Goal: Check status

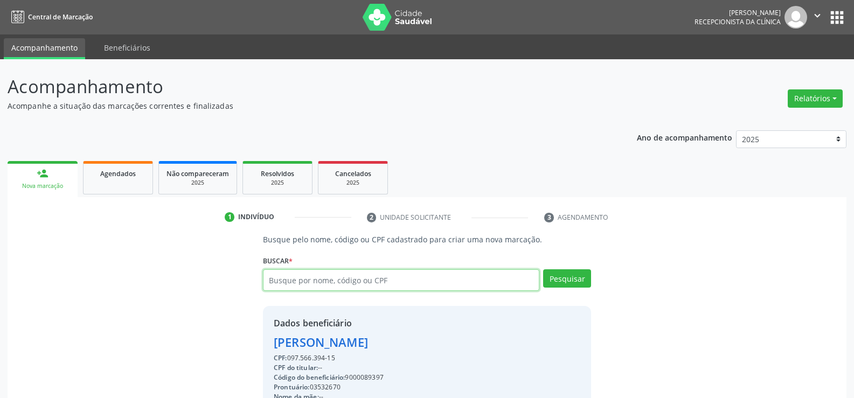
click at [330, 283] on input "text" at bounding box center [401, 280] width 276 height 22
type input "02928547495"
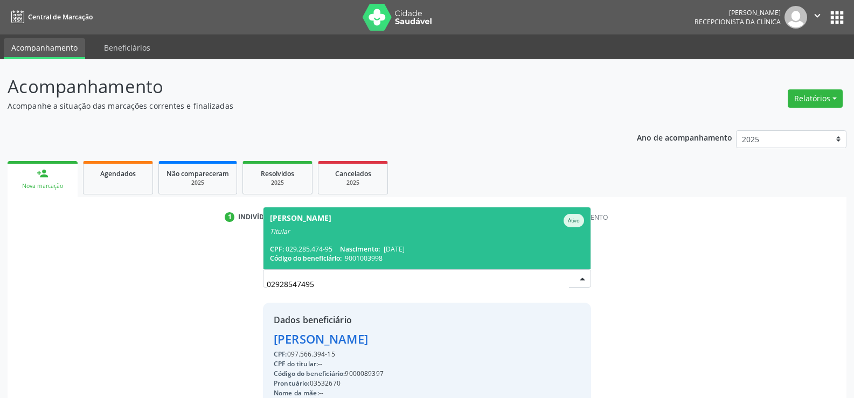
click at [341, 235] on div "Titular" at bounding box center [427, 231] width 314 height 9
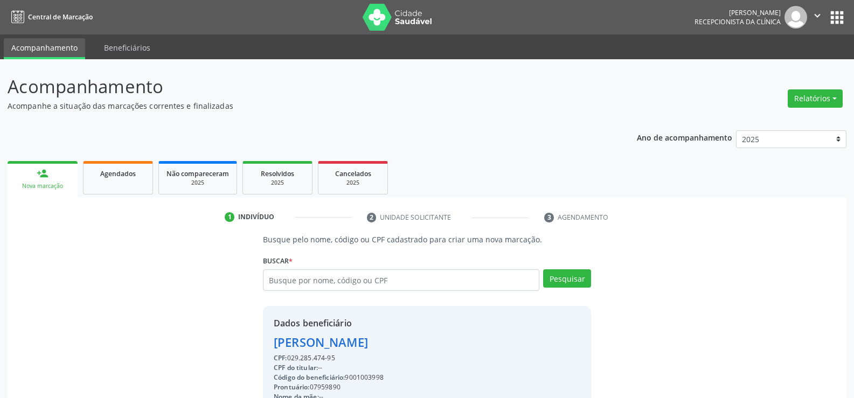
drag, startPoint x: 273, startPoint y: 343, endPoint x: 393, endPoint y: 357, distance: 121.5
copy div "[PERSON_NAME] CPF: 029.285.474-95"
click at [336, 280] on input "text" at bounding box center [401, 280] width 276 height 22
type input "19731477420"
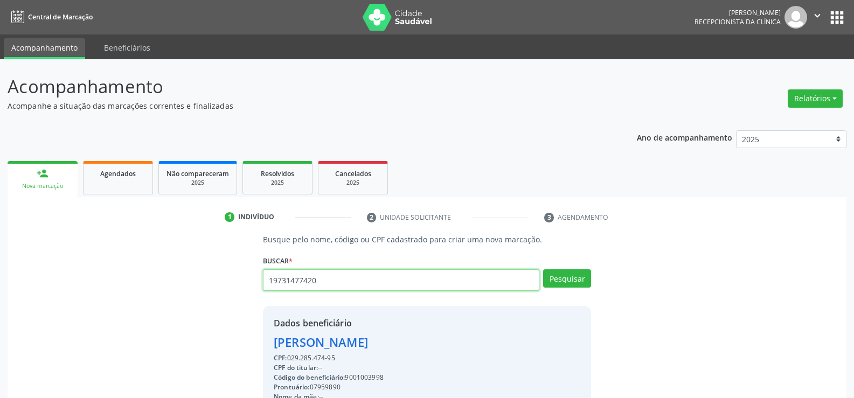
type input "19731477420"
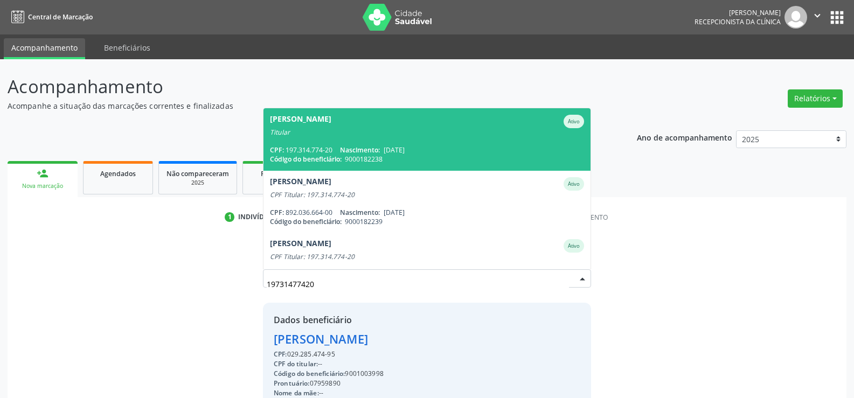
click at [362, 138] on span "[PERSON_NAME] Ativo Titular CPF: 197.314.774-20 Nascimento: [DATE] Código do be…" at bounding box center [426, 139] width 327 height 62
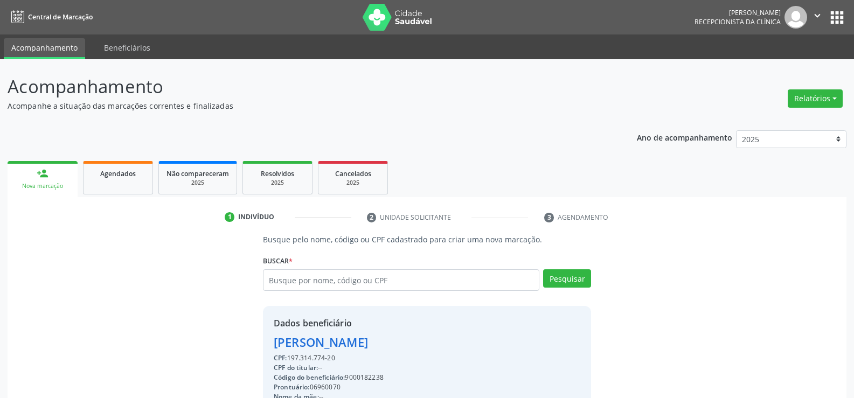
drag, startPoint x: 274, startPoint y: 340, endPoint x: 380, endPoint y: 357, distance: 107.4
copy div "[PERSON_NAME] CPF: 197.314.774-20"
